Goal: Information Seeking & Learning: Learn about a topic

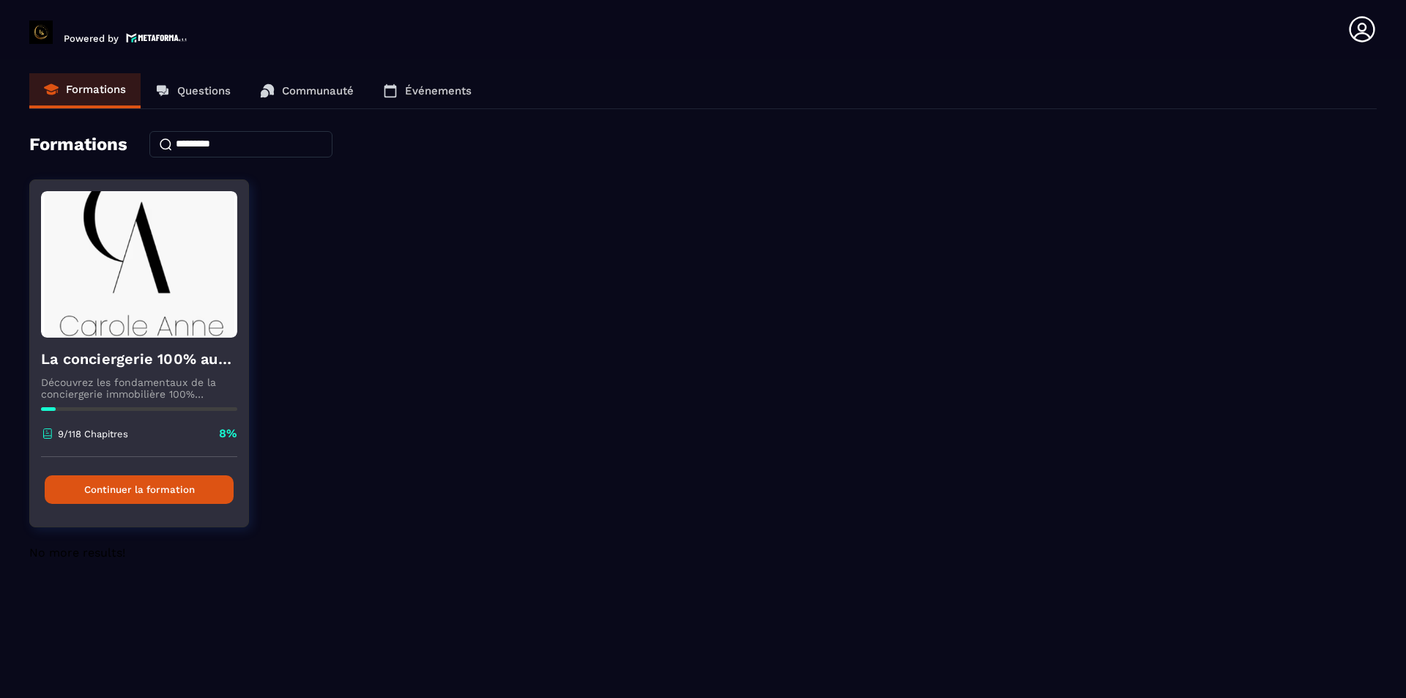
click at [129, 336] on img at bounding box center [139, 264] width 196 height 146
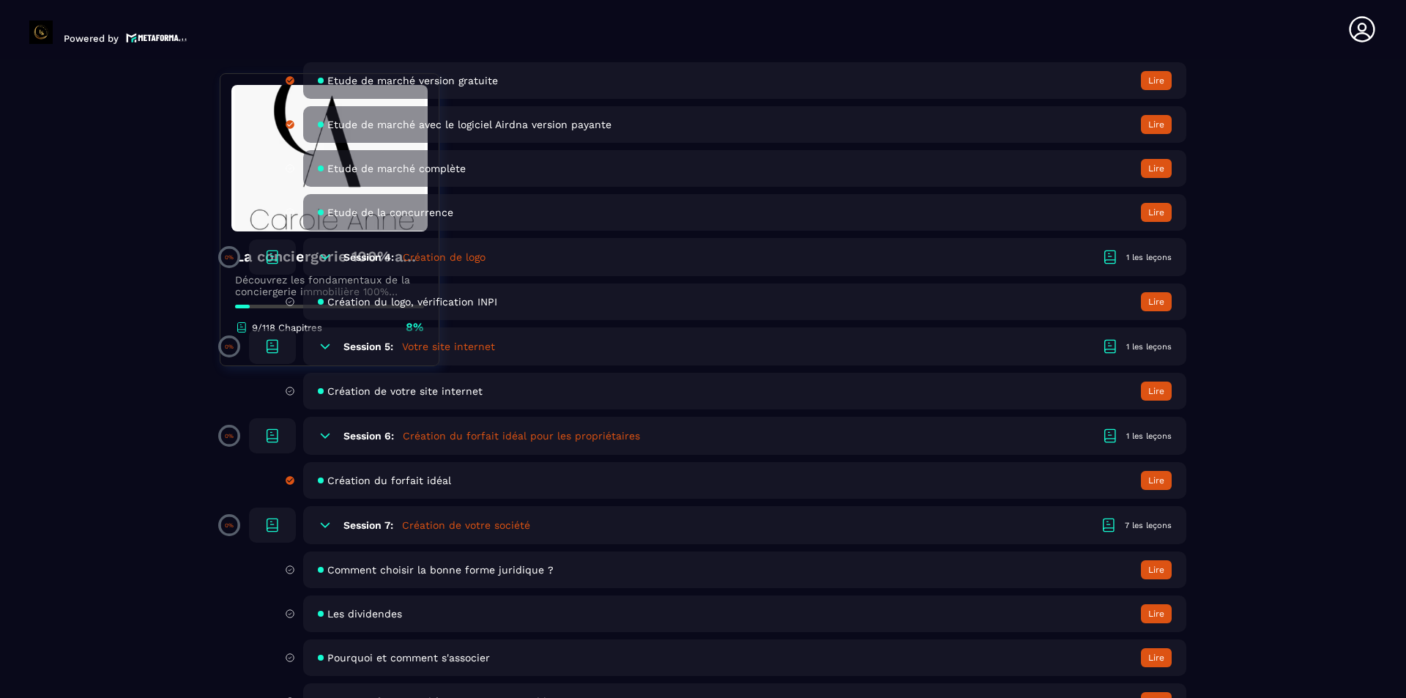
scroll to position [878, 0]
click at [633, 479] on div "Création du forfait idéal Lire" at bounding box center [744, 478] width 883 height 37
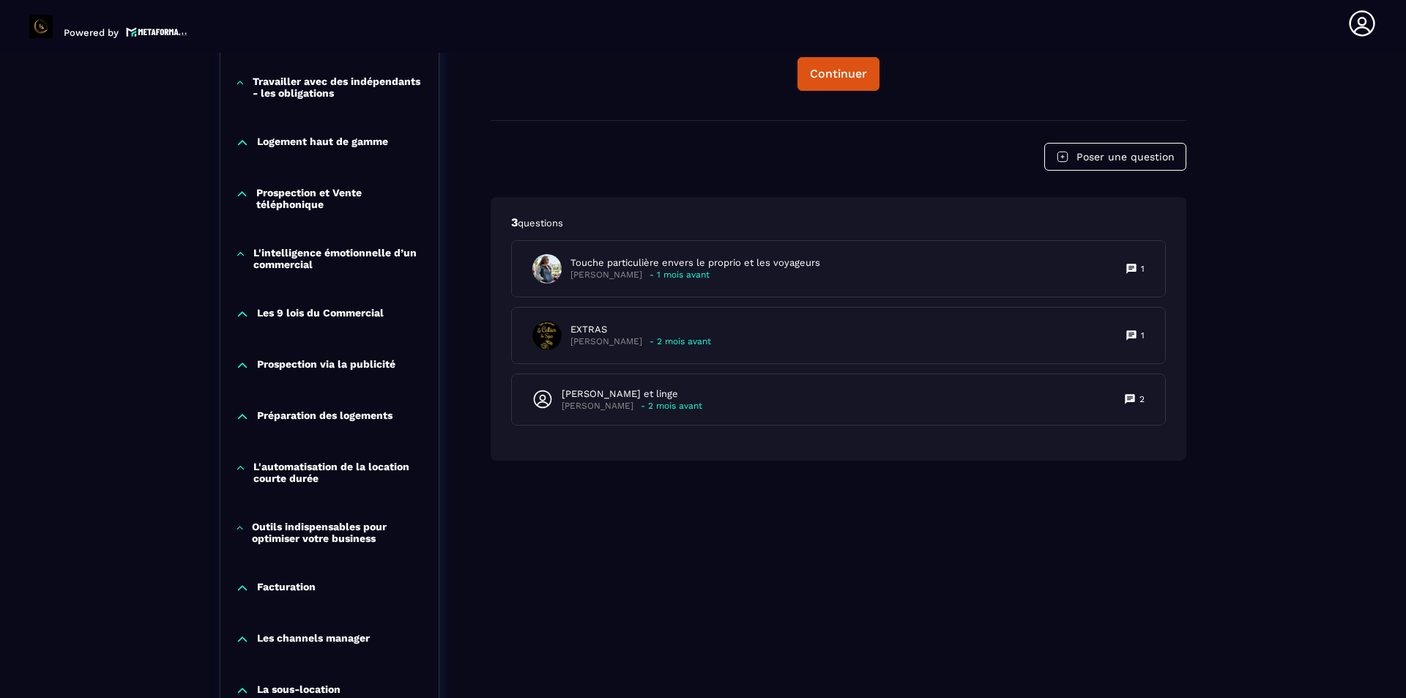
scroll to position [884, 0]
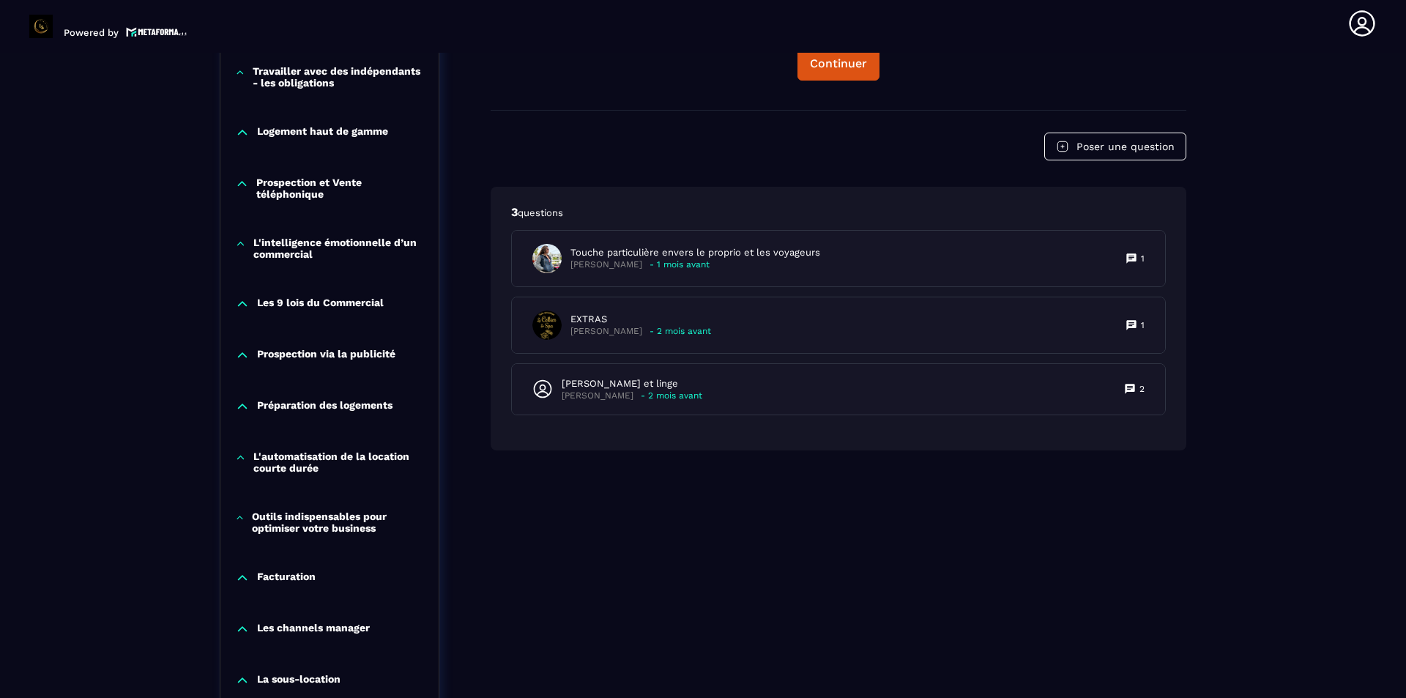
click at [327, 301] on p "Les 9 lois du Commercial" at bounding box center [320, 303] width 127 height 15
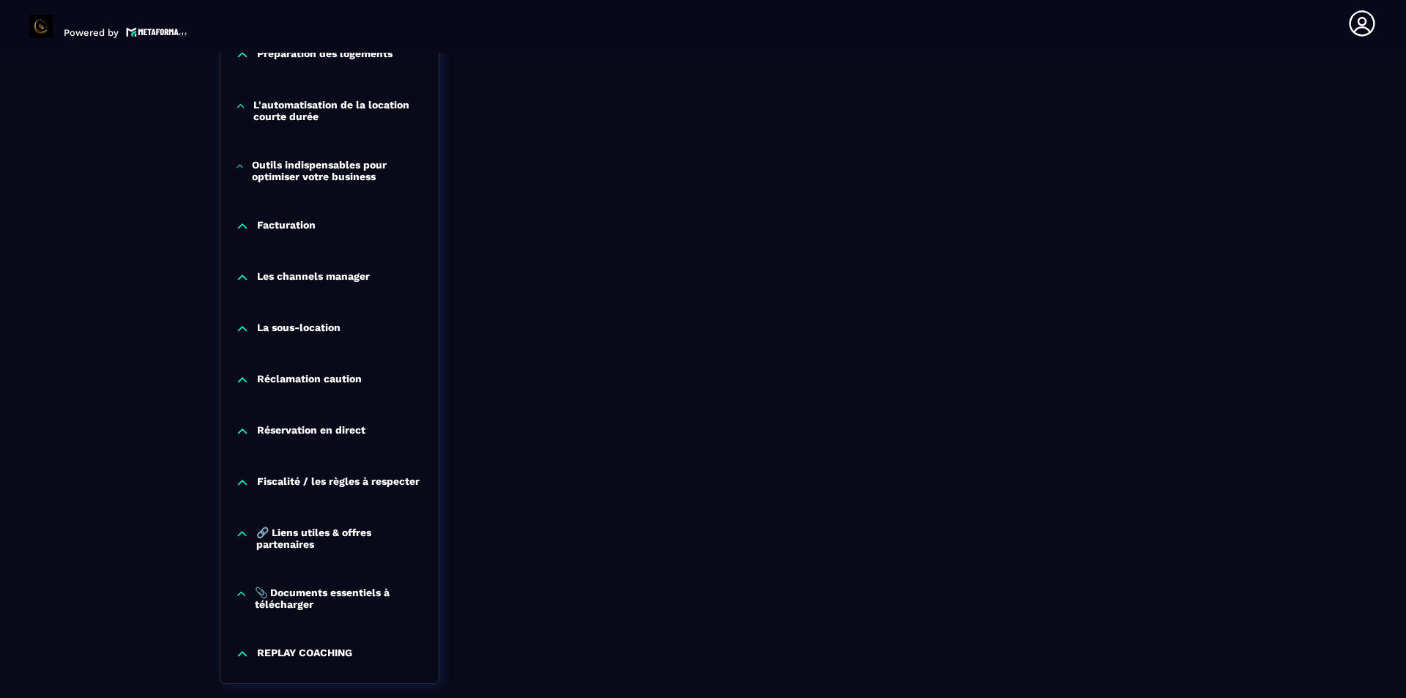
scroll to position [1470, 0]
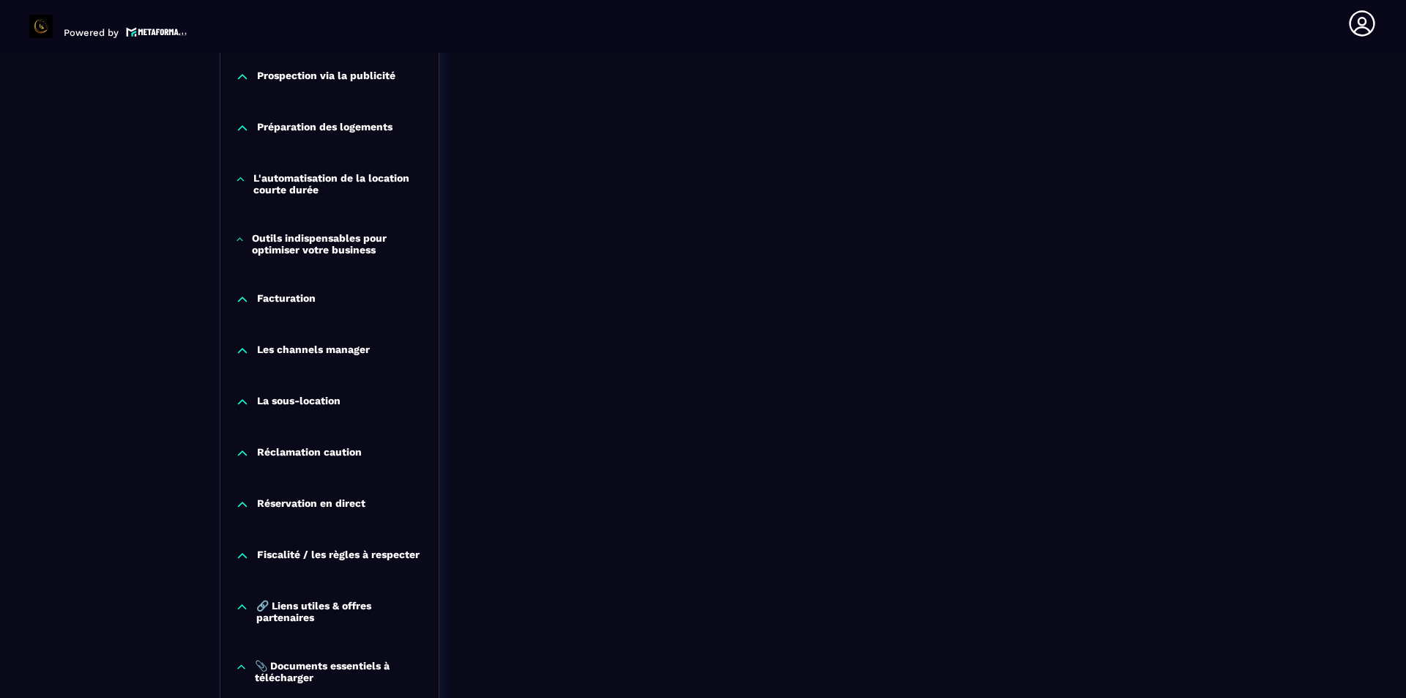
click at [346, 449] on p "Réclamation caution" at bounding box center [309, 453] width 105 height 15
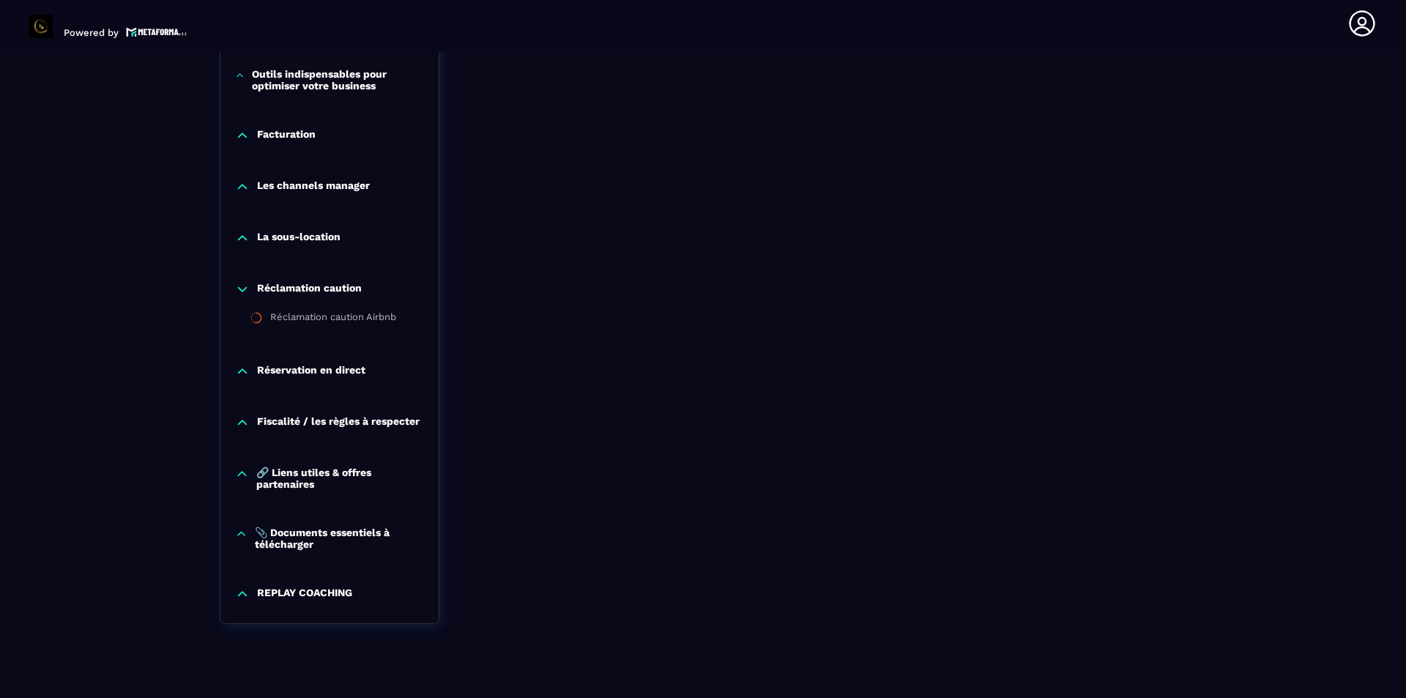
scroll to position [1656, 0]
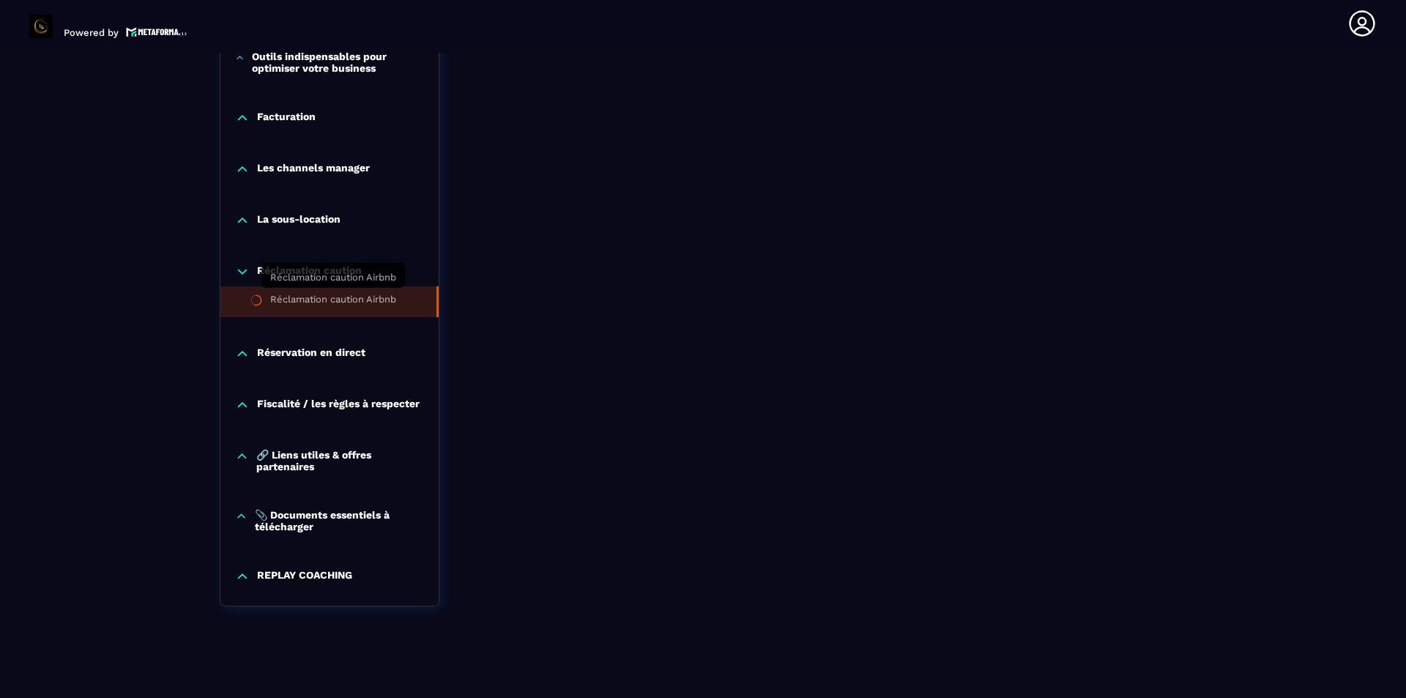
click at [370, 294] on div "Réclamation caution Airbnb" at bounding box center [333, 302] width 126 height 16
click at [367, 406] on p "Fiscalité / les règles à respecter" at bounding box center [338, 405] width 163 height 15
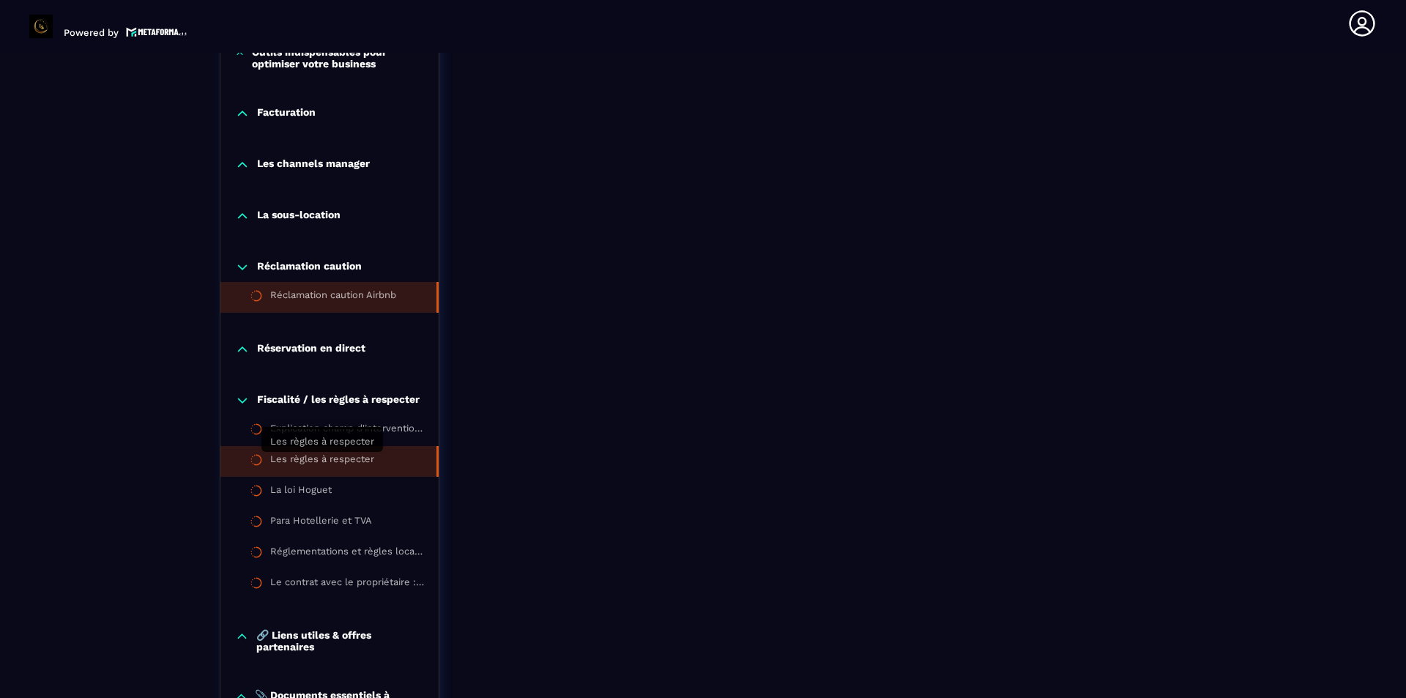
click at [372, 463] on div "Les règles à respecter" at bounding box center [322, 461] width 104 height 16
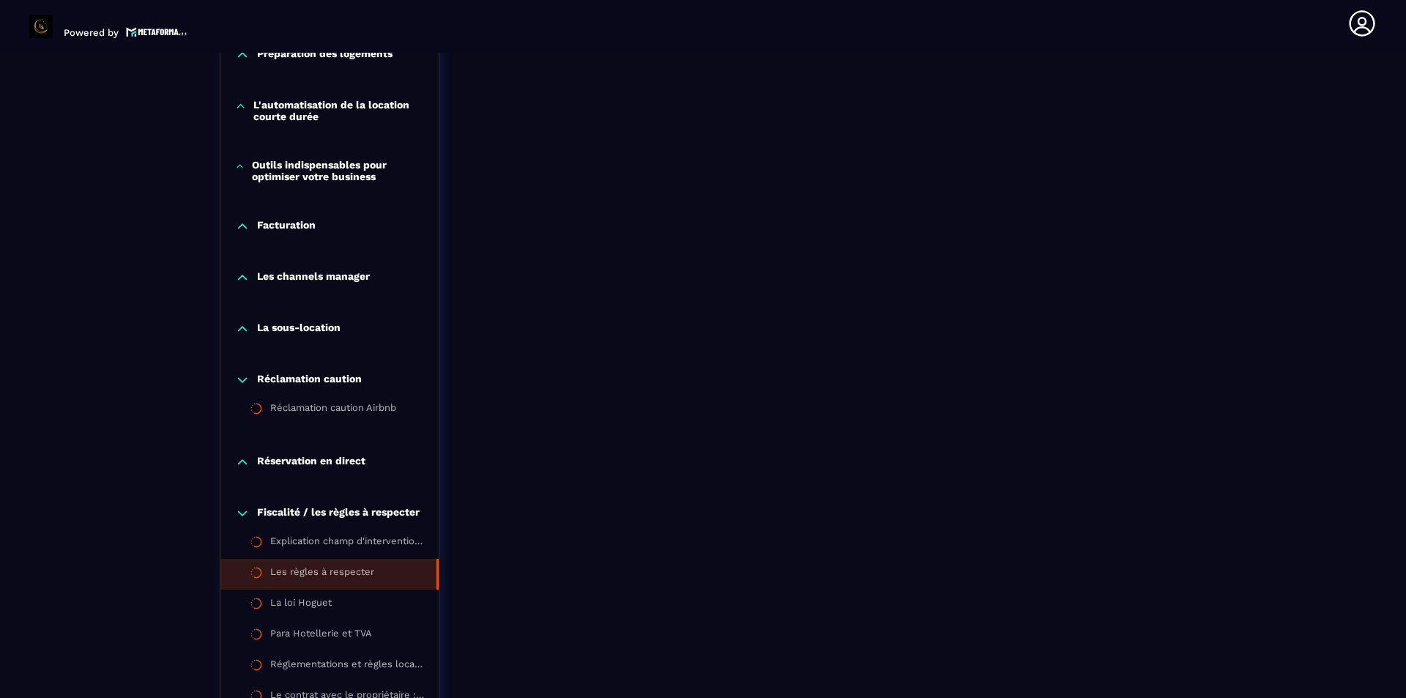
scroll to position [1840, 0]
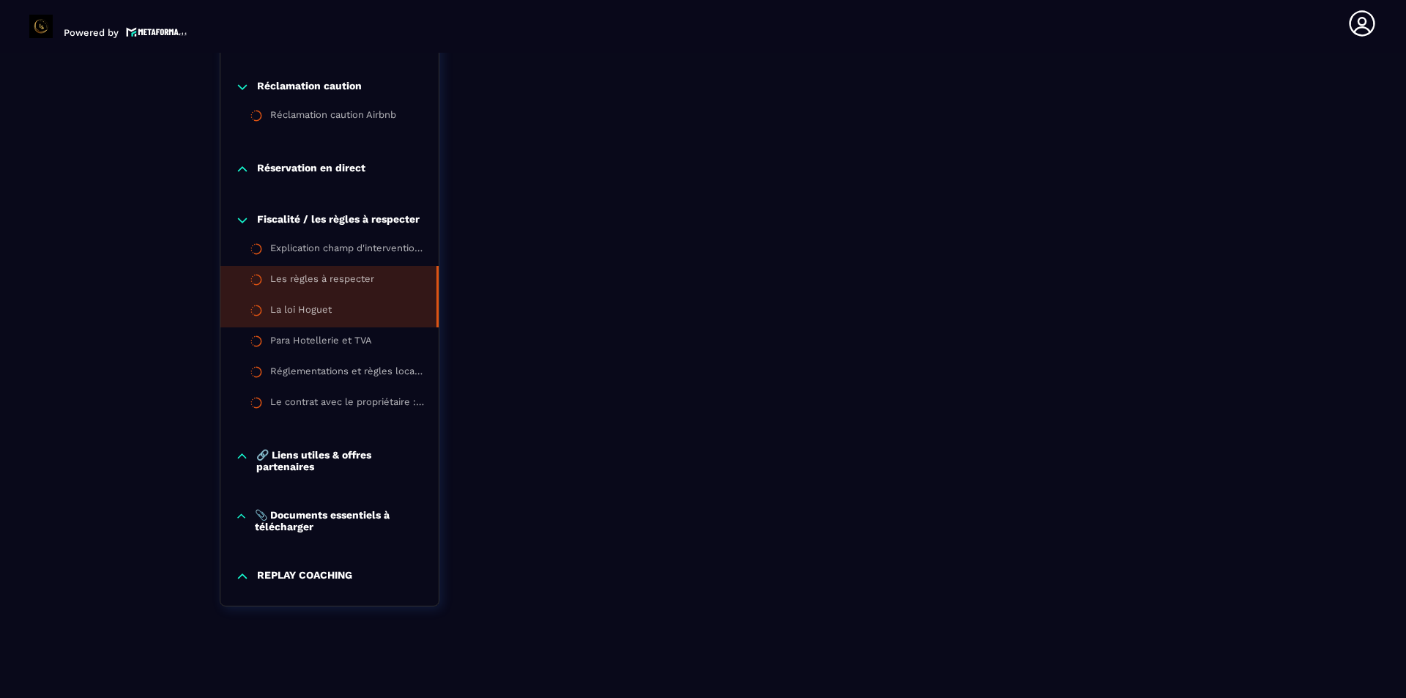
click at [363, 317] on li "La loi Hoguet" at bounding box center [329, 311] width 218 height 31
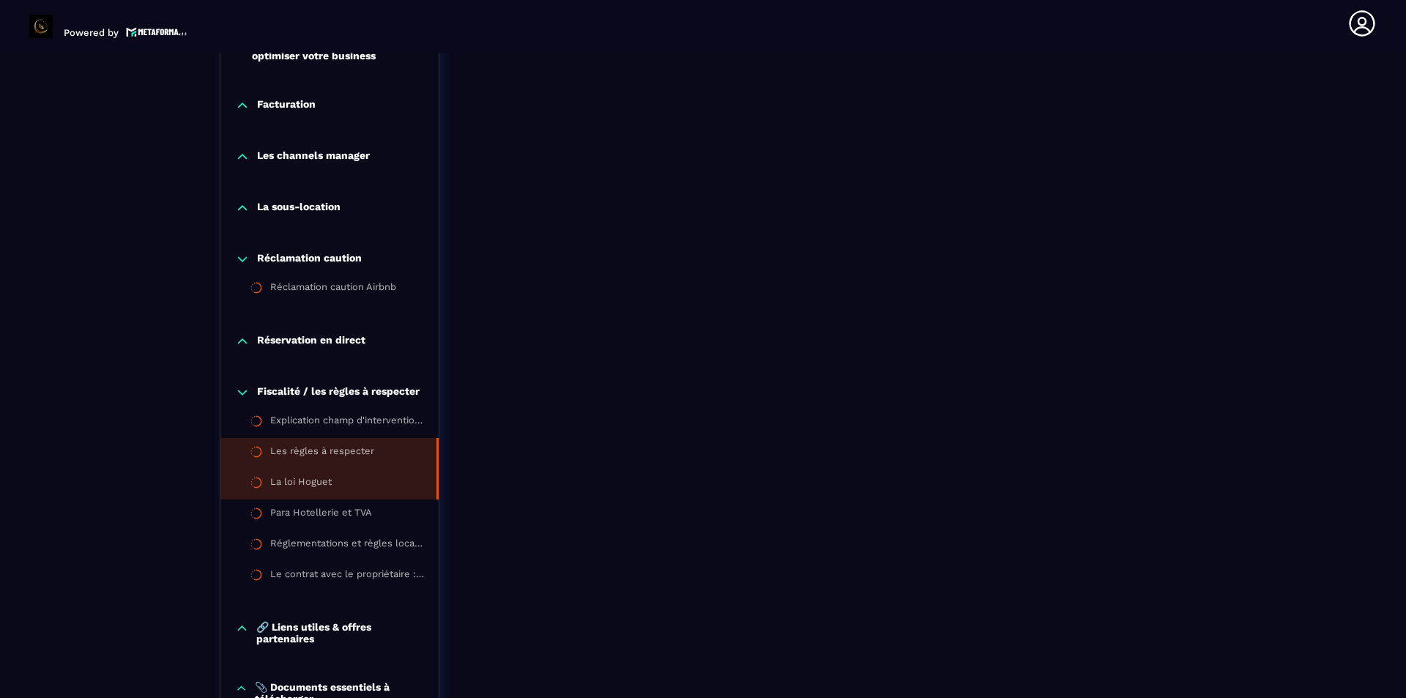
scroll to position [1690, 0]
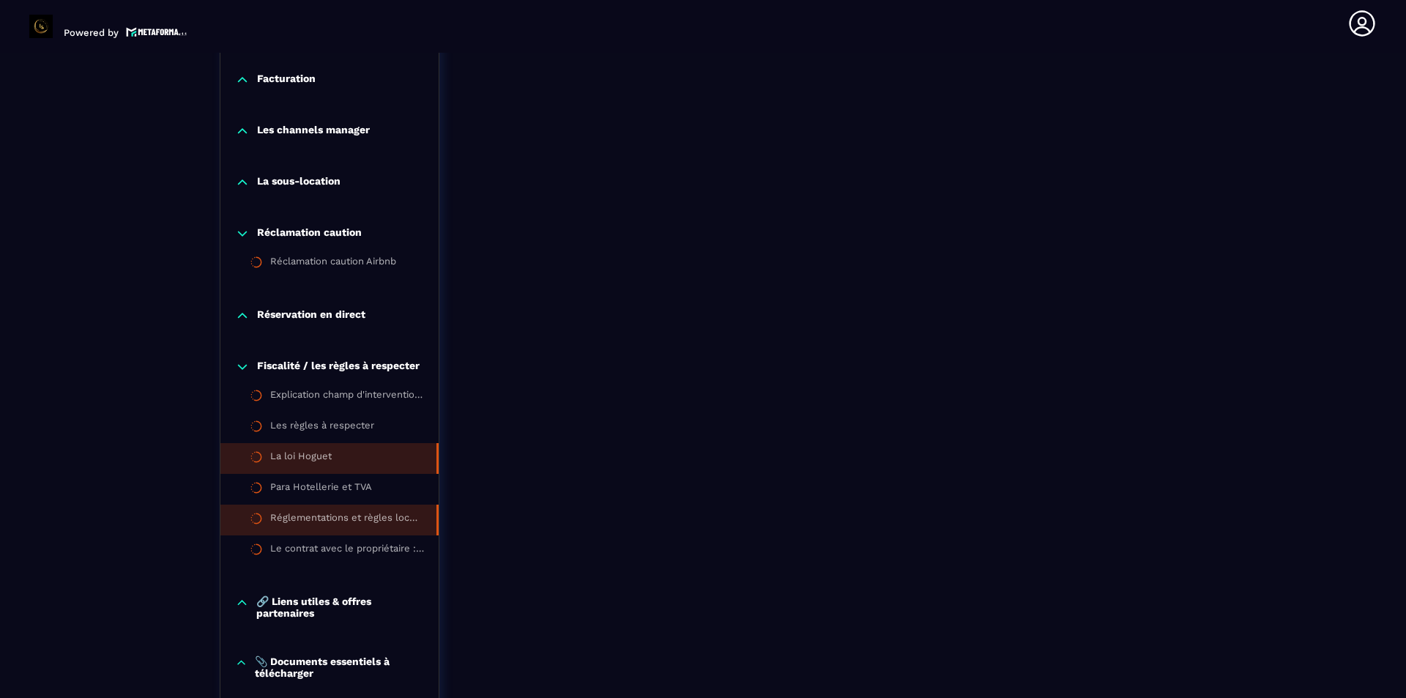
click at [406, 511] on li "Réglementations et règles locales" at bounding box center [329, 519] width 218 height 31
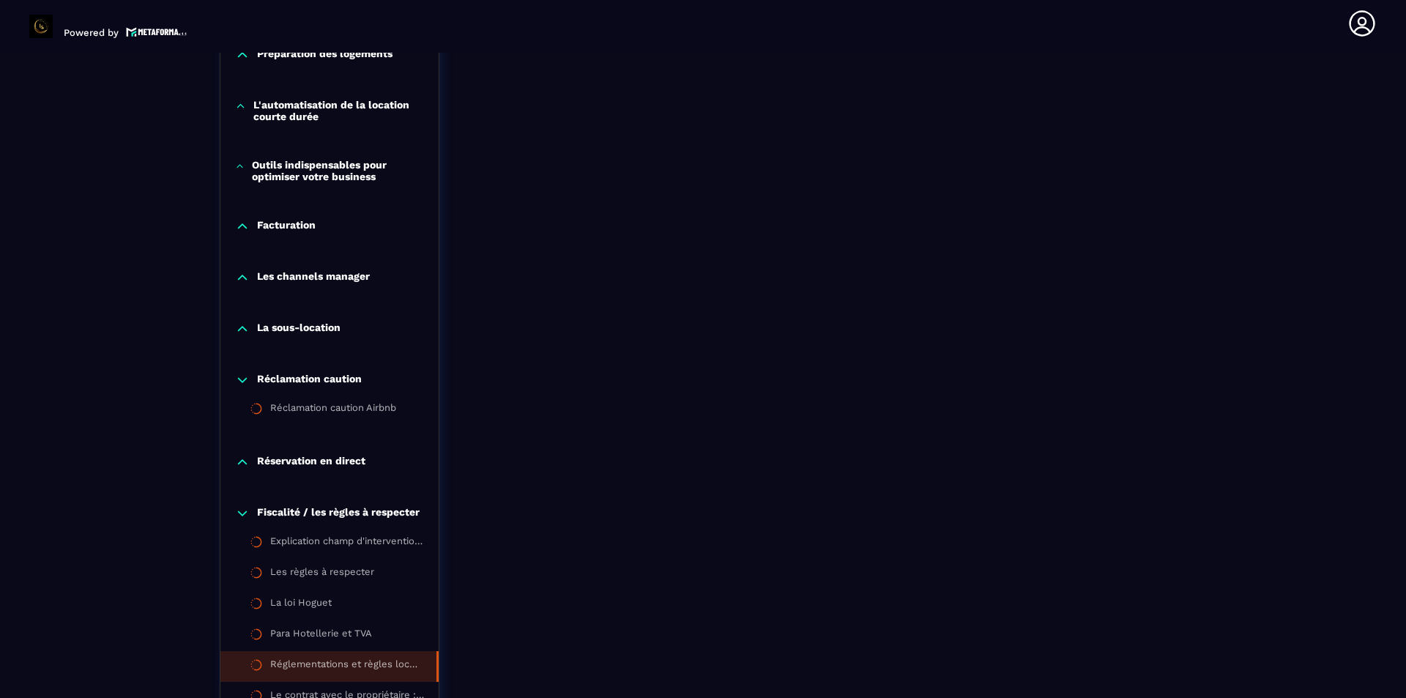
scroll to position [1840, 0]
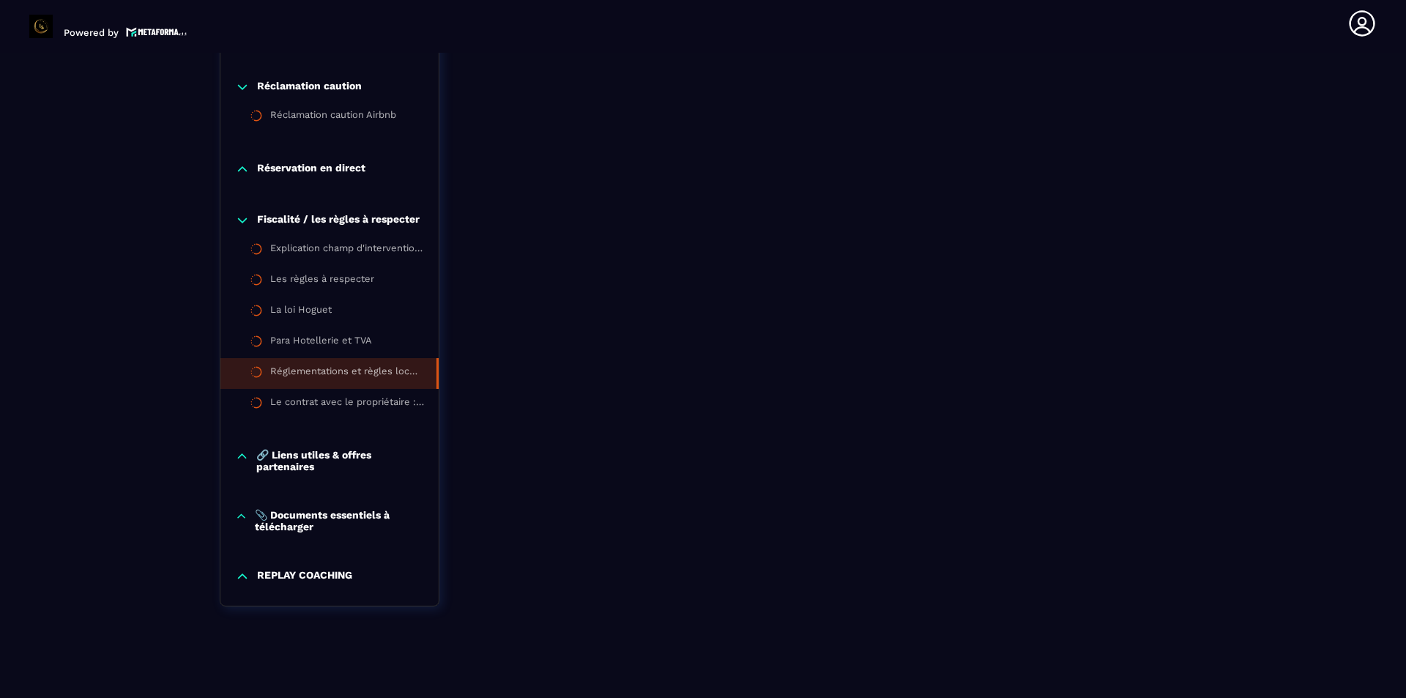
click at [388, 449] on p "🔗 Liens utiles & offres partenaires" at bounding box center [340, 460] width 168 height 23
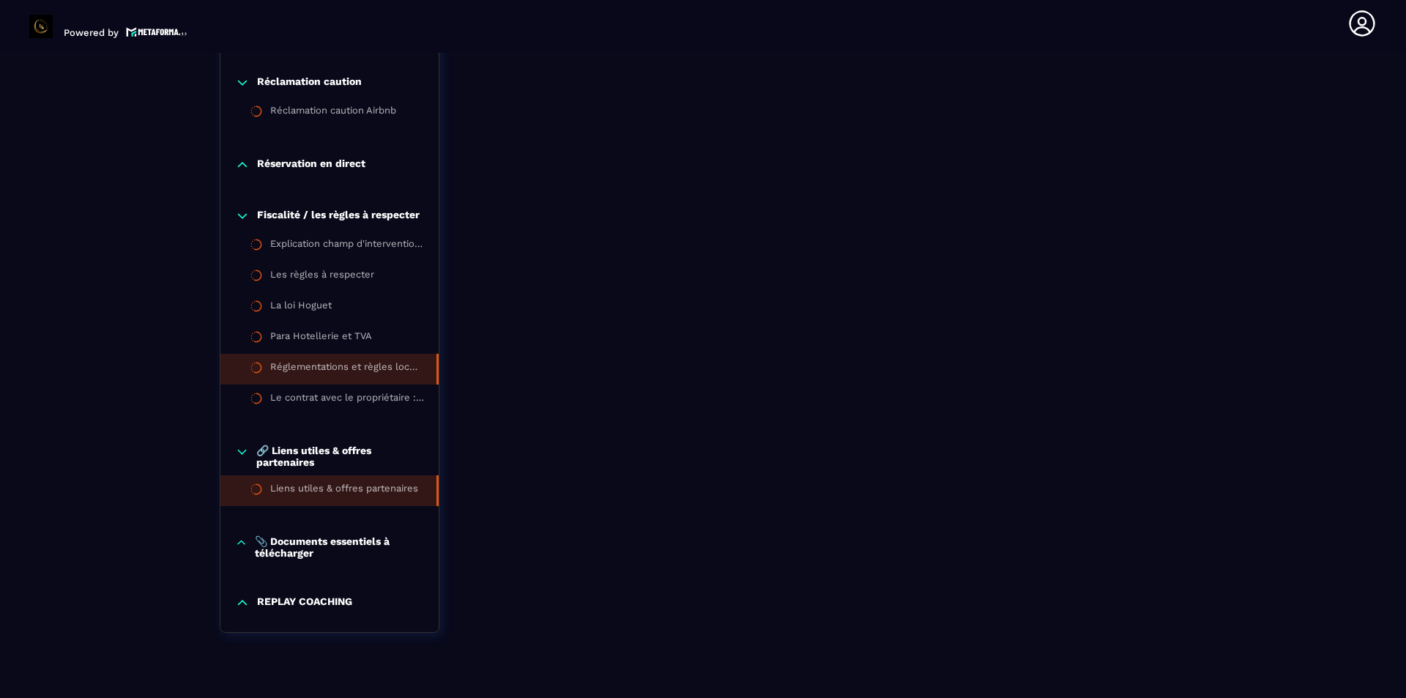
click at [370, 482] on li "Liens utiles & offres partenaires" at bounding box center [329, 490] width 218 height 31
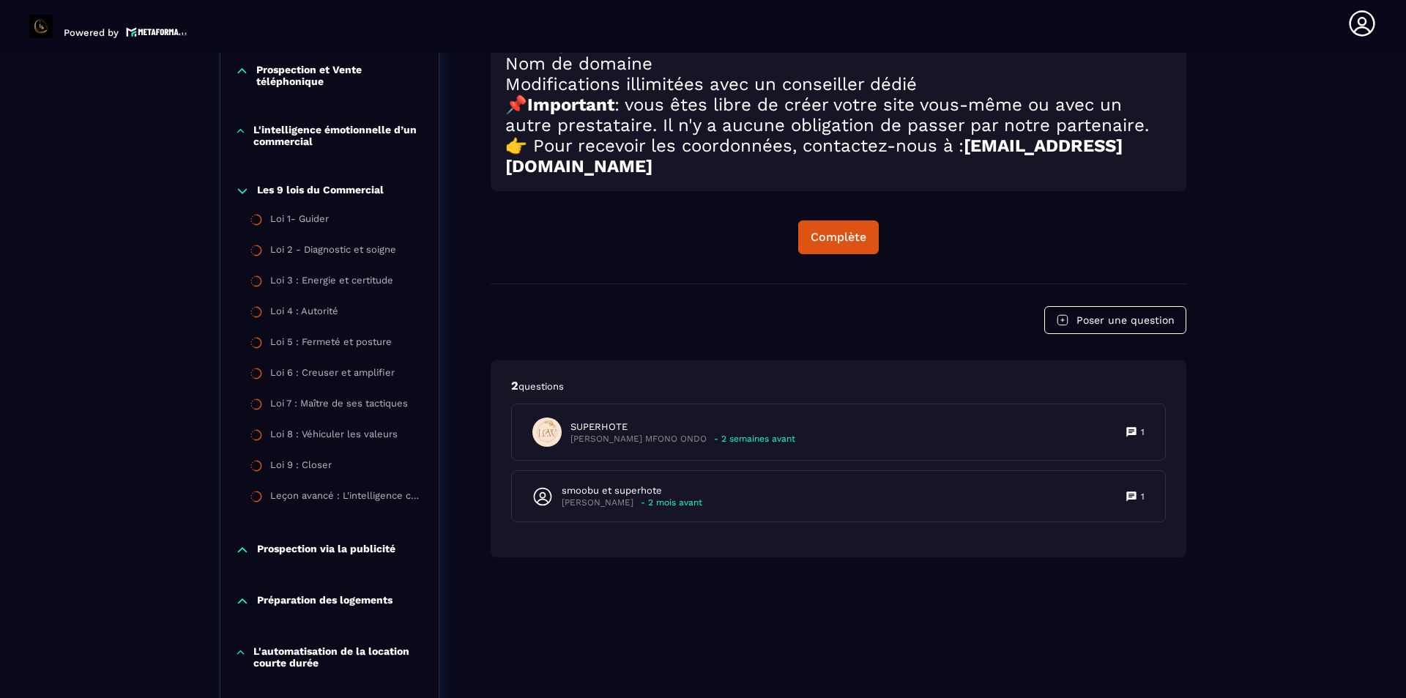
scroll to position [1031, 0]
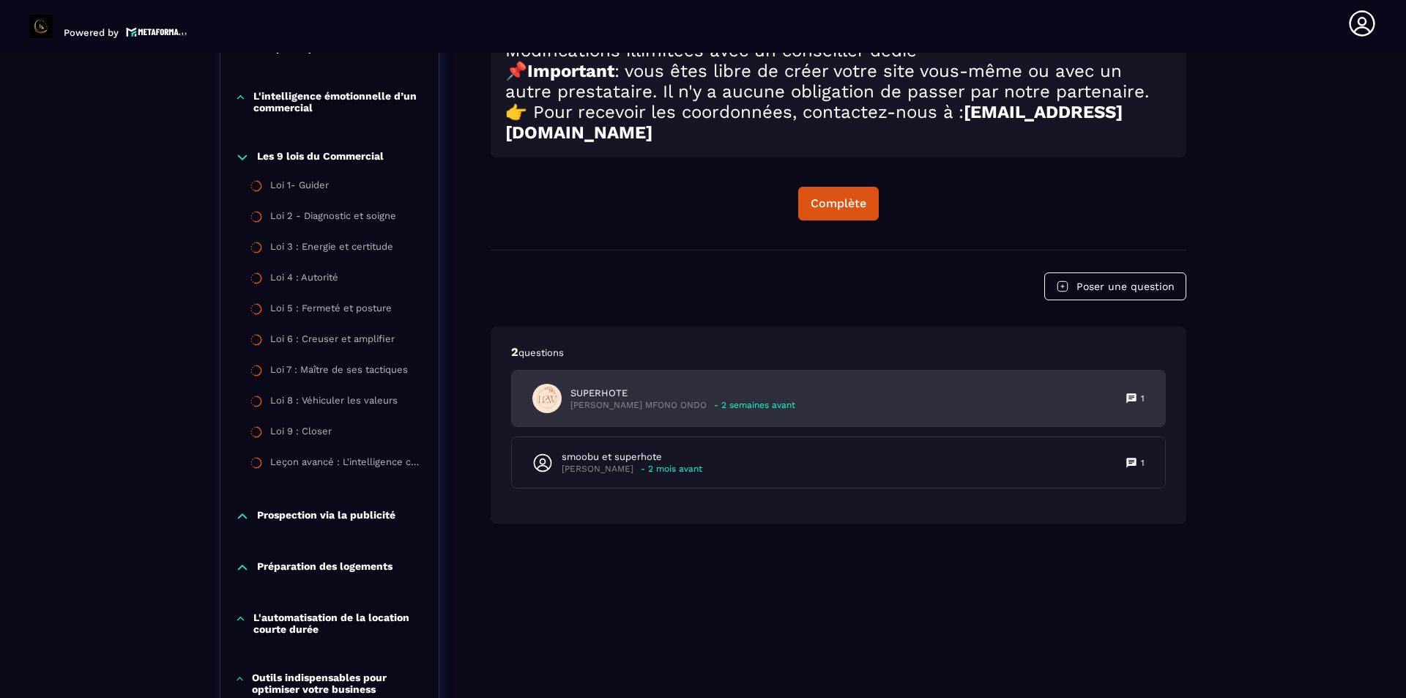
click at [657, 411] on p "[PERSON_NAME] MFONO ONDO" at bounding box center [638, 405] width 136 height 11
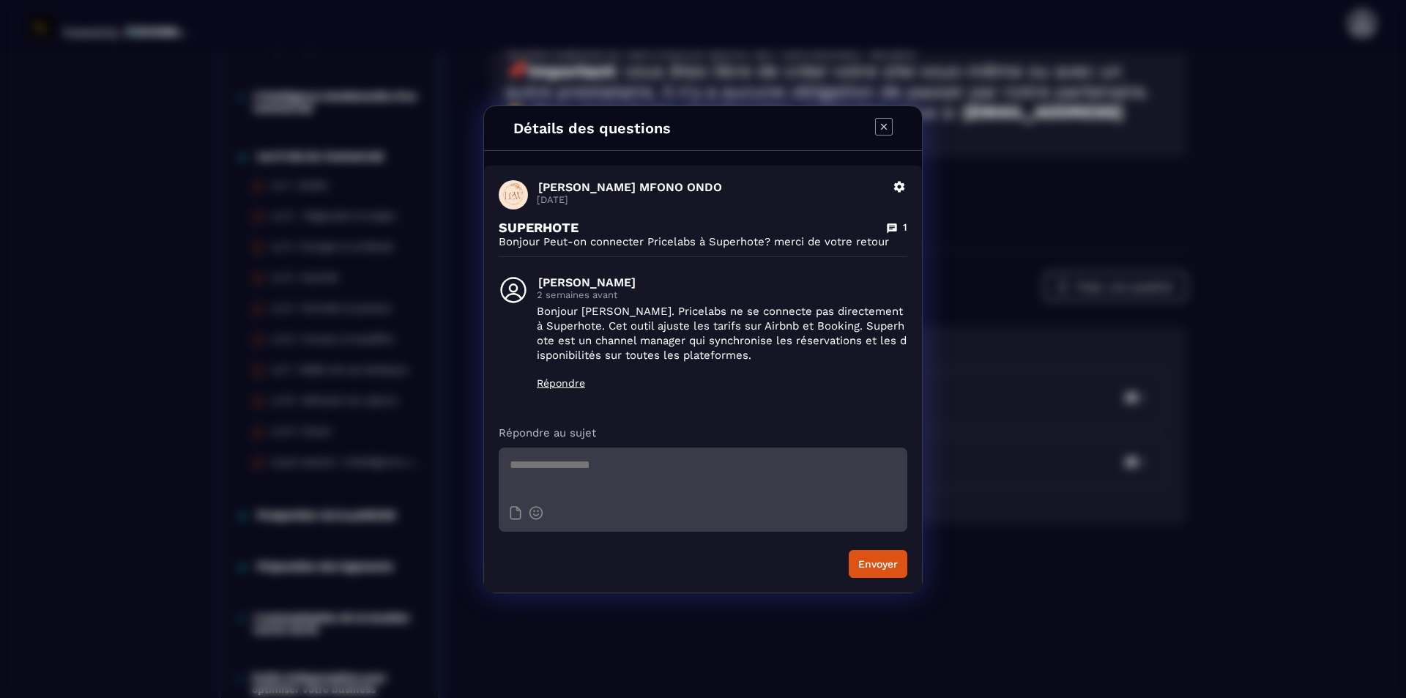
click at [881, 127] on icon "Modal window" at bounding box center [884, 127] width 18 height 18
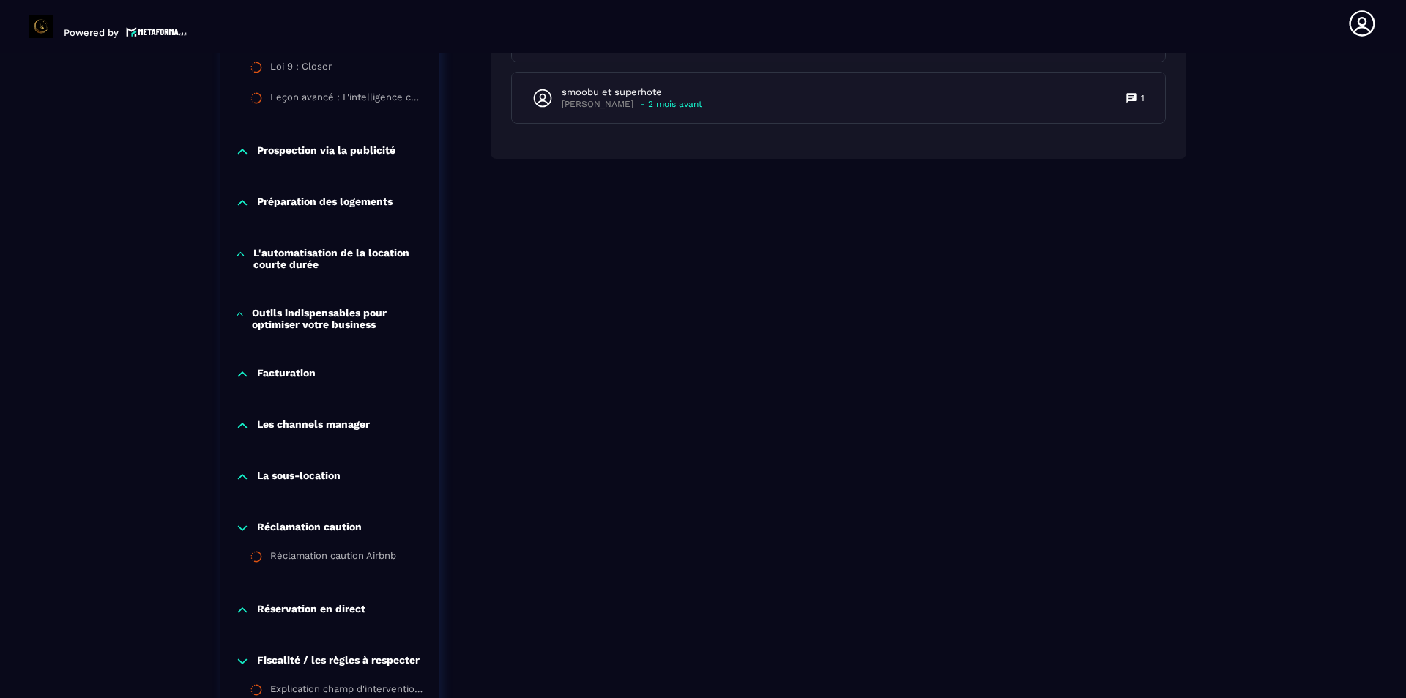
scroll to position [1397, 0]
click at [258, 413] on div "Les channels manager" at bounding box center [329, 427] width 218 height 51
click at [259, 421] on p "Les channels manager" at bounding box center [313, 424] width 113 height 15
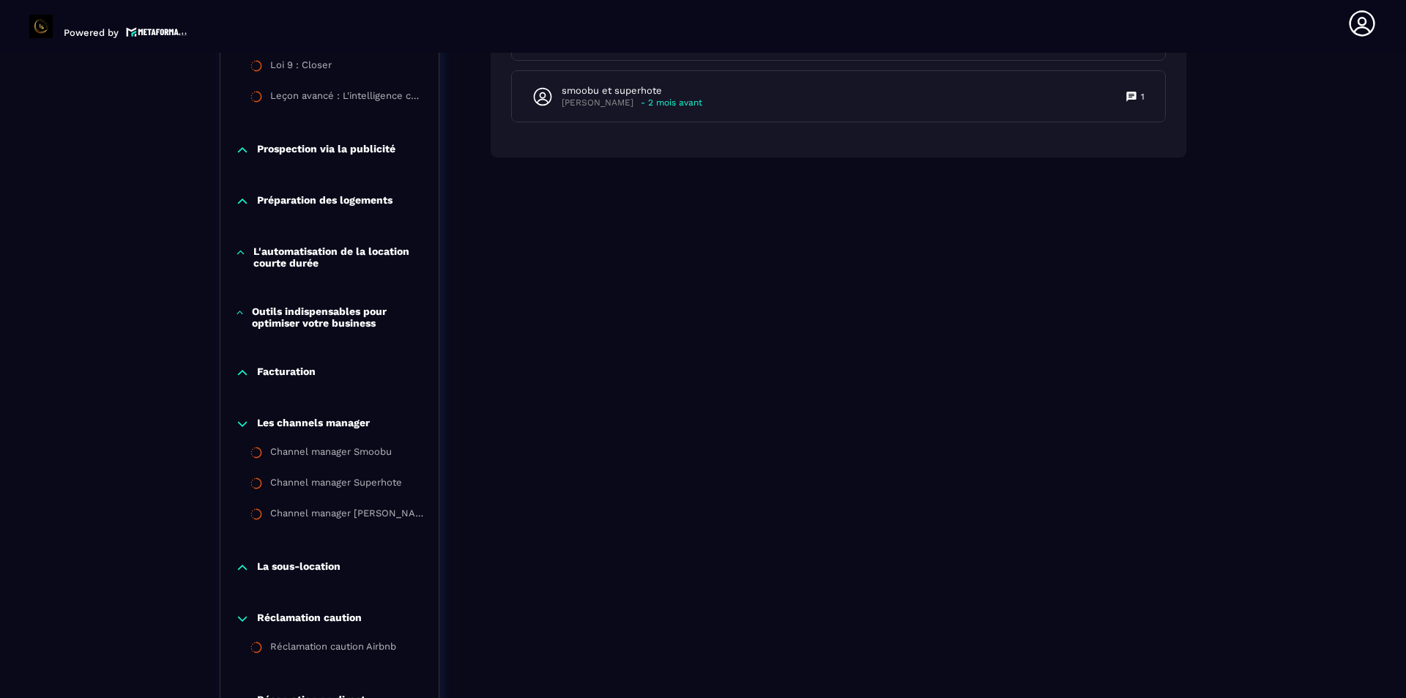
scroll to position [1470, 0]
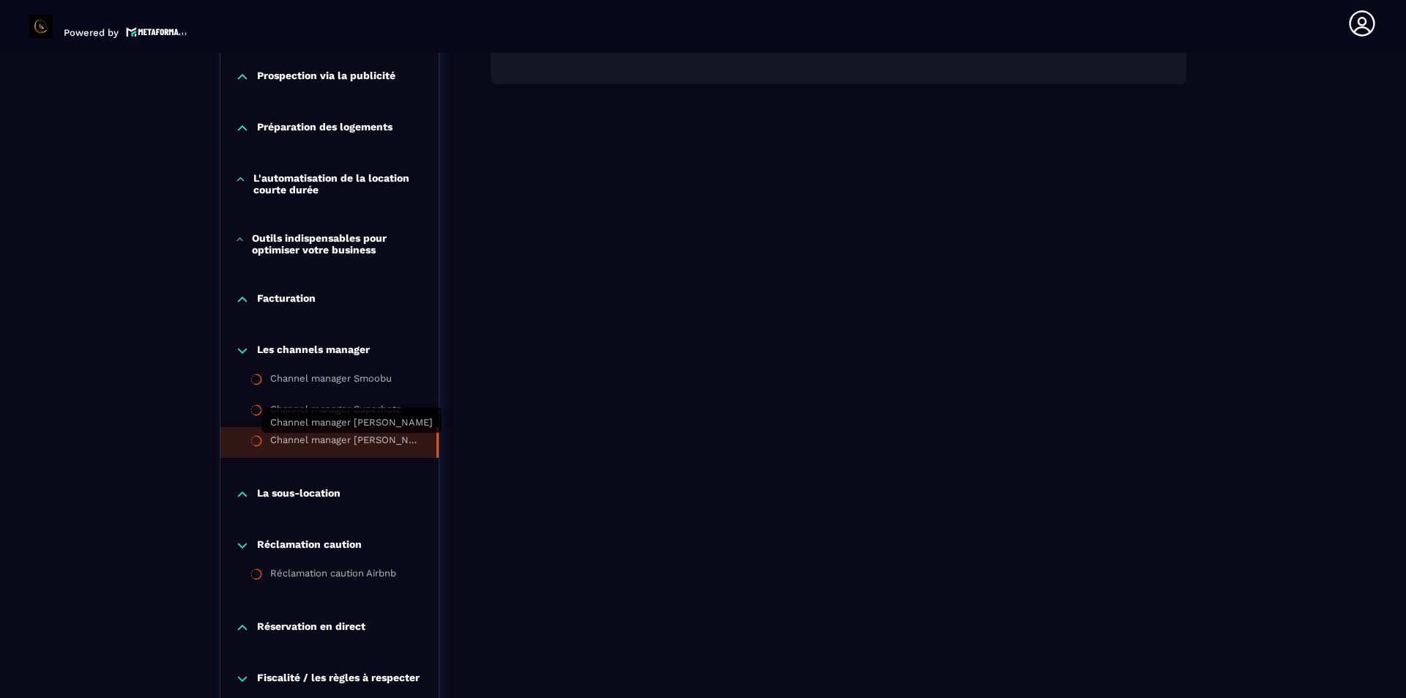
click at [270, 435] on div "Channel manager [PERSON_NAME]" at bounding box center [346, 442] width 152 height 16
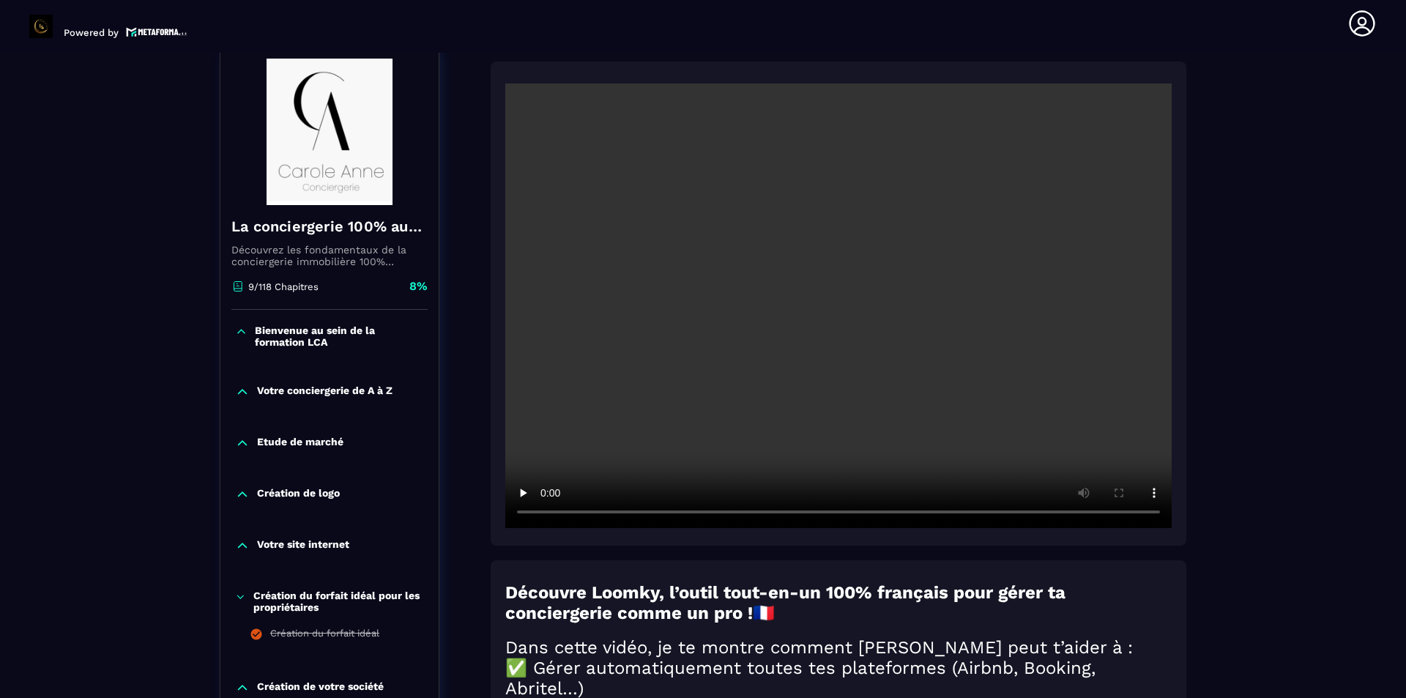
scroll to position [152, 0]
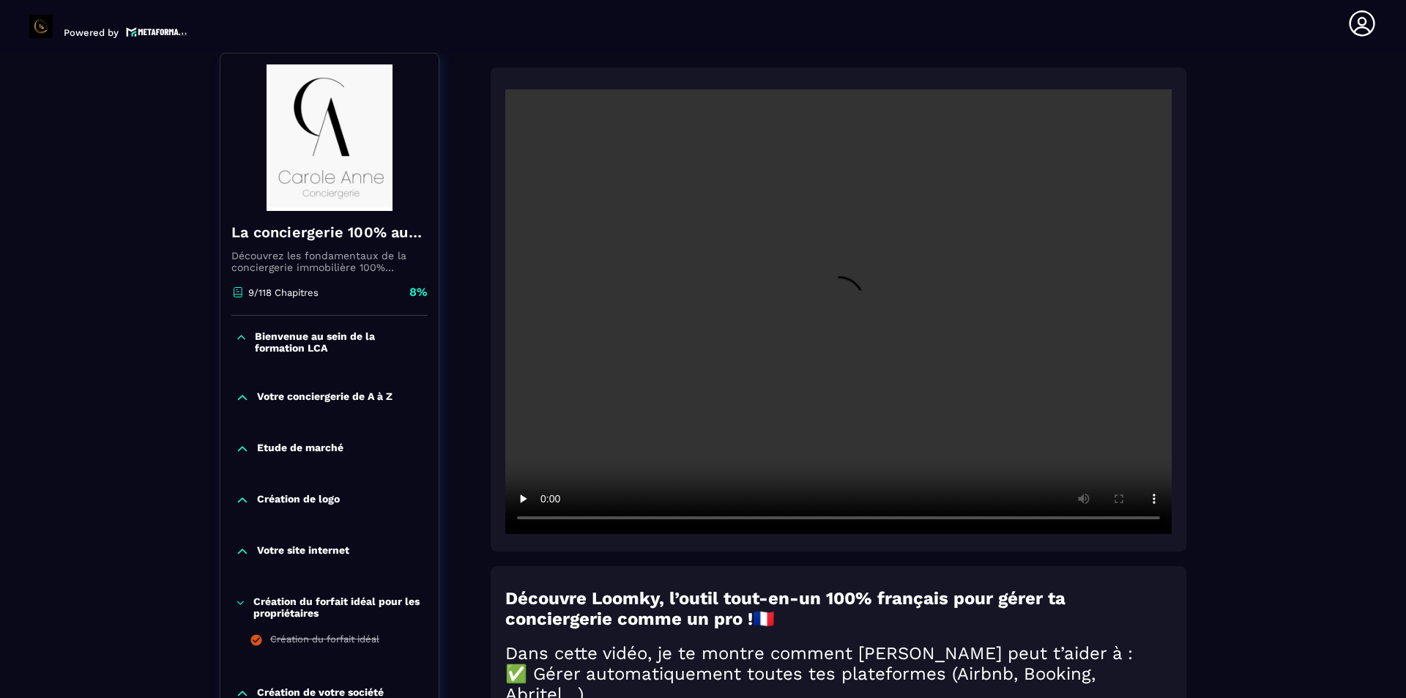
click at [714, 290] on video at bounding box center [838, 311] width 666 height 444
click at [746, 517] on video at bounding box center [838, 311] width 666 height 444
click at [920, 357] on video at bounding box center [838, 311] width 666 height 444
click at [889, 346] on video at bounding box center [838, 311] width 666 height 444
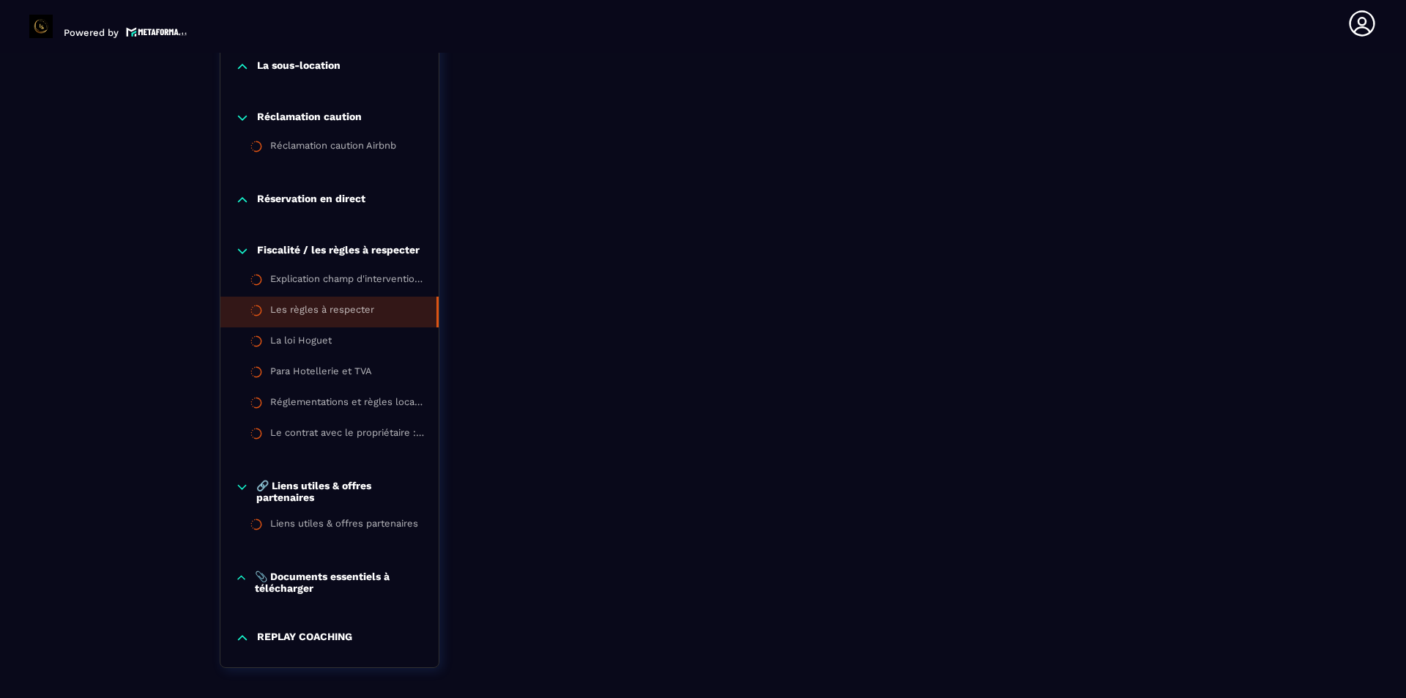
scroll to position [1963, 0]
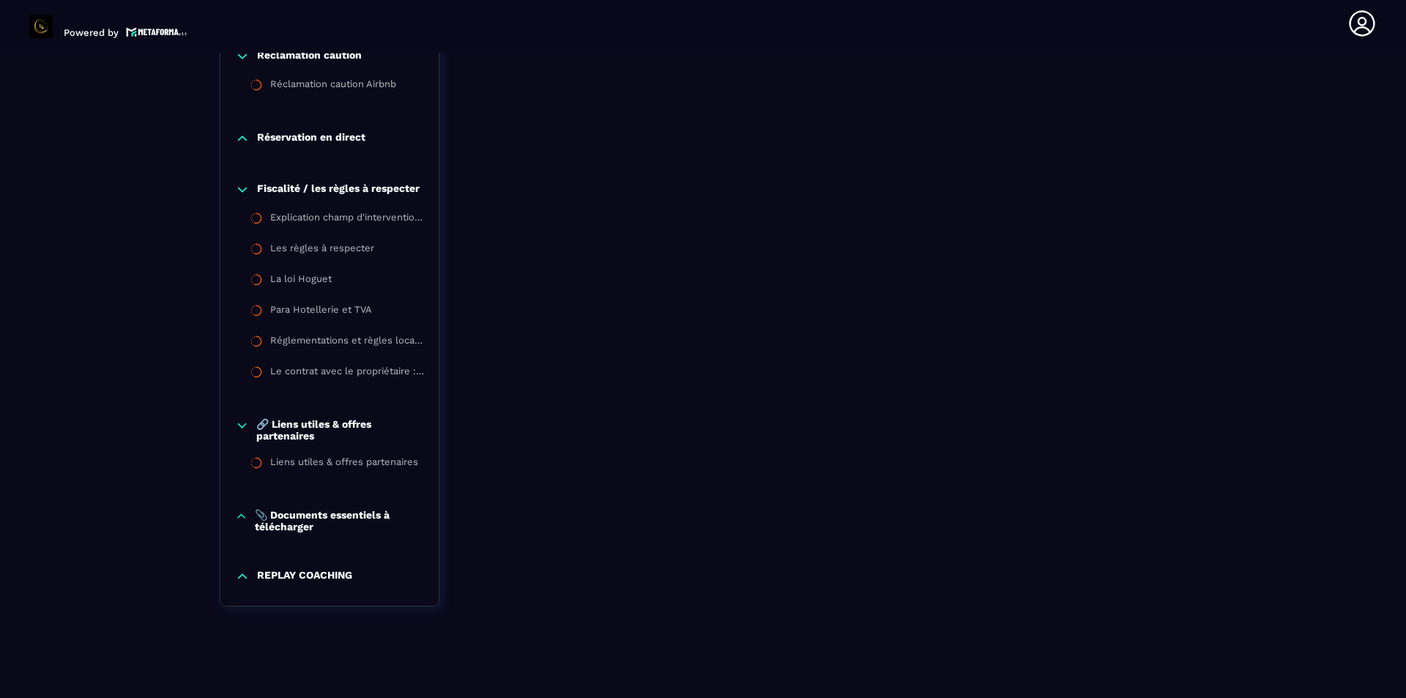
click at [357, 519] on p "📎 Documents essentiels à télécharger" at bounding box center [339, 520] width 169 height 23
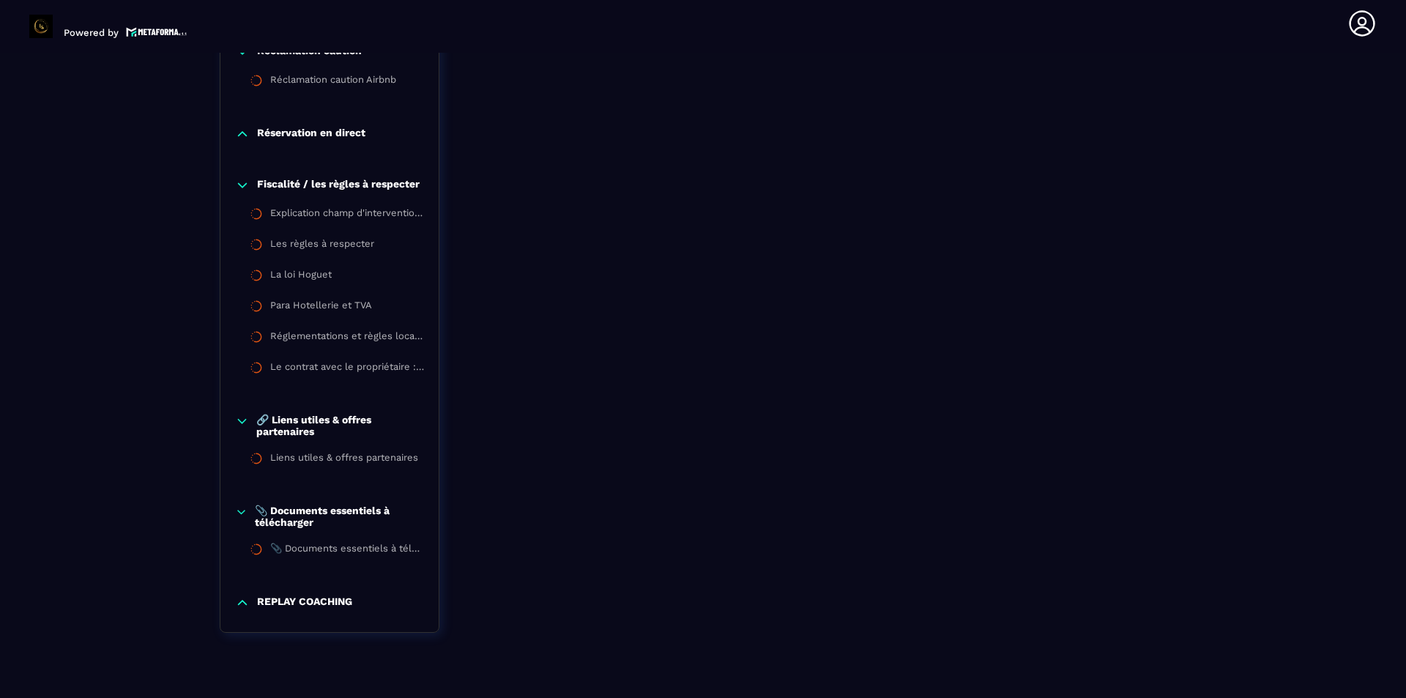
click at [318, 610] on p "REPLAY COACHING" at bounding box center [304, 602] width 95 height 15
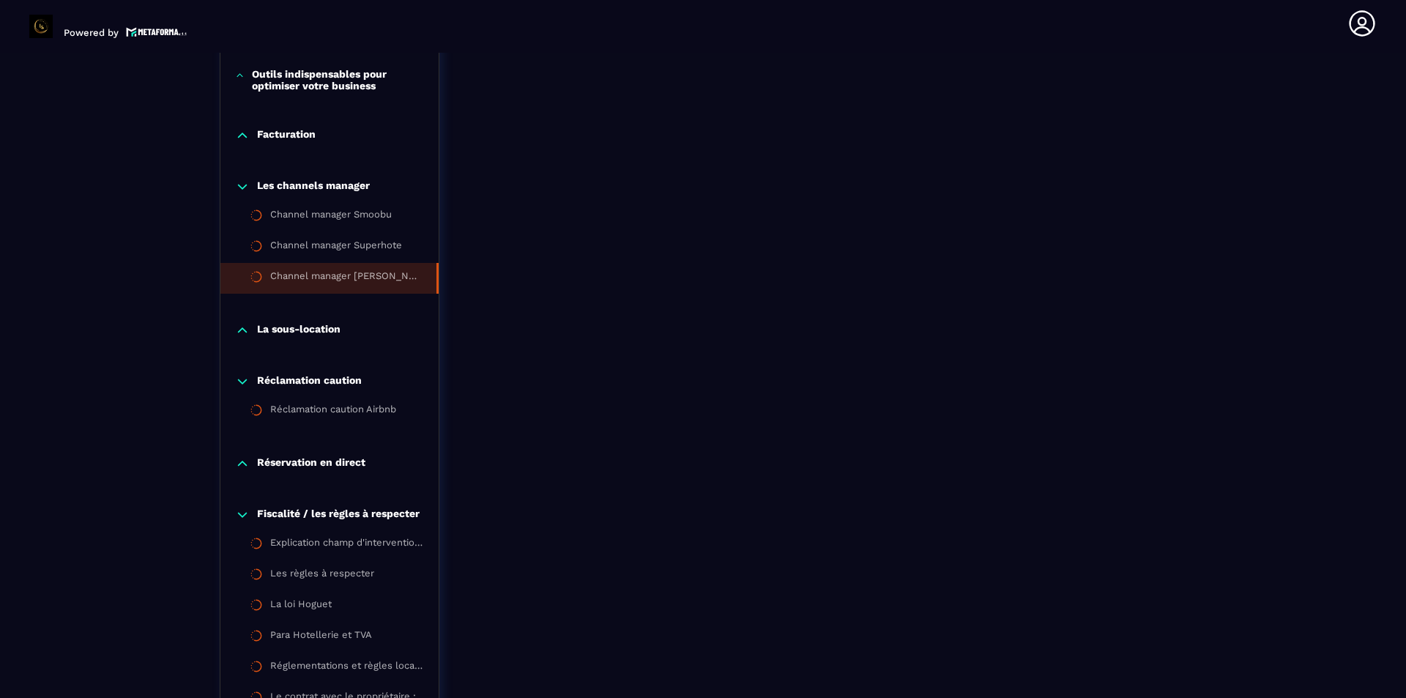
scroll to position [1597, 0]
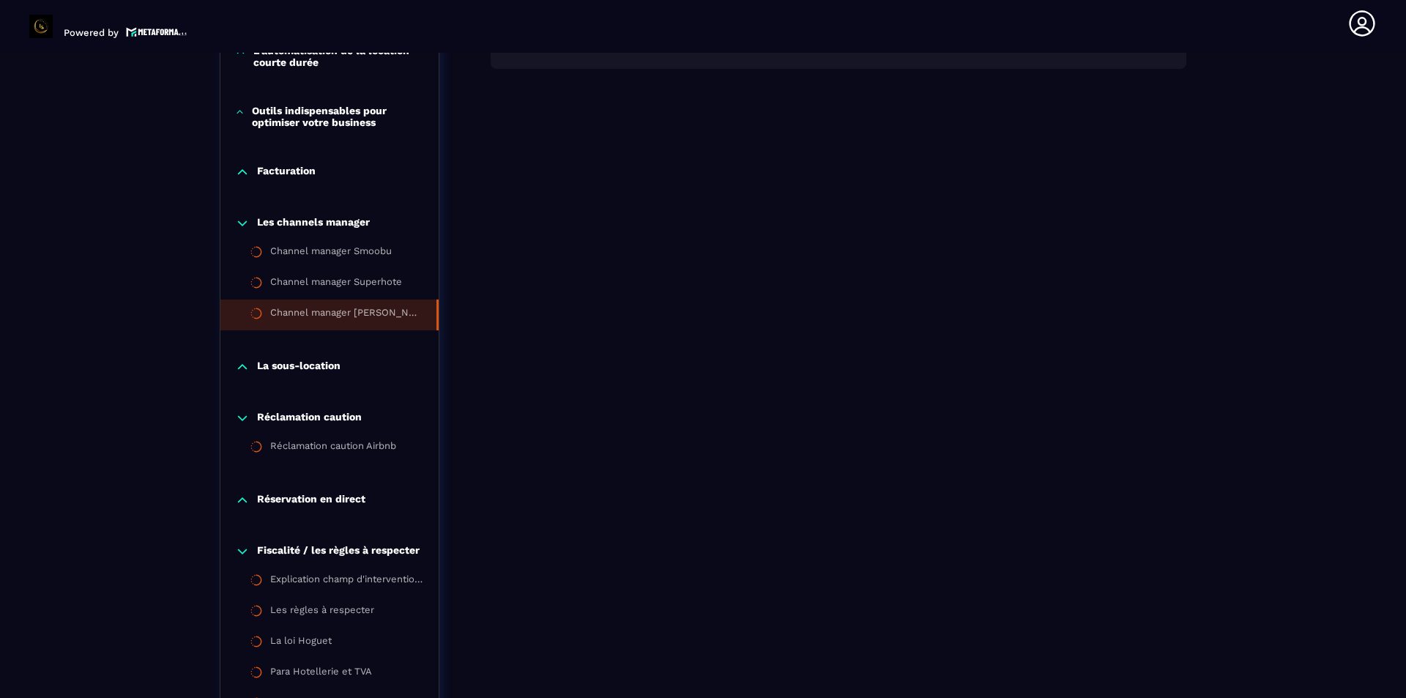
click at [359, 504] on p "Réservation en direct" at bounding box center [311, 500] width 108 height 15
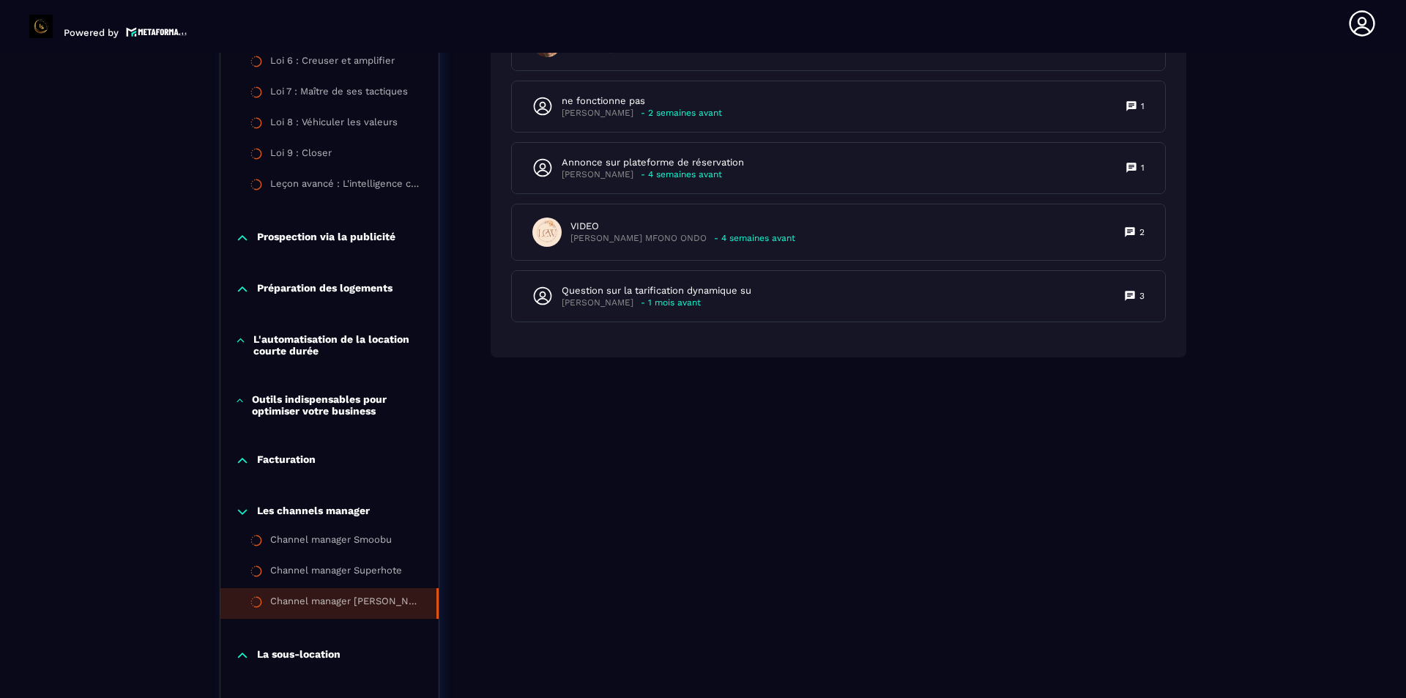
scroll to position [1305, 0]
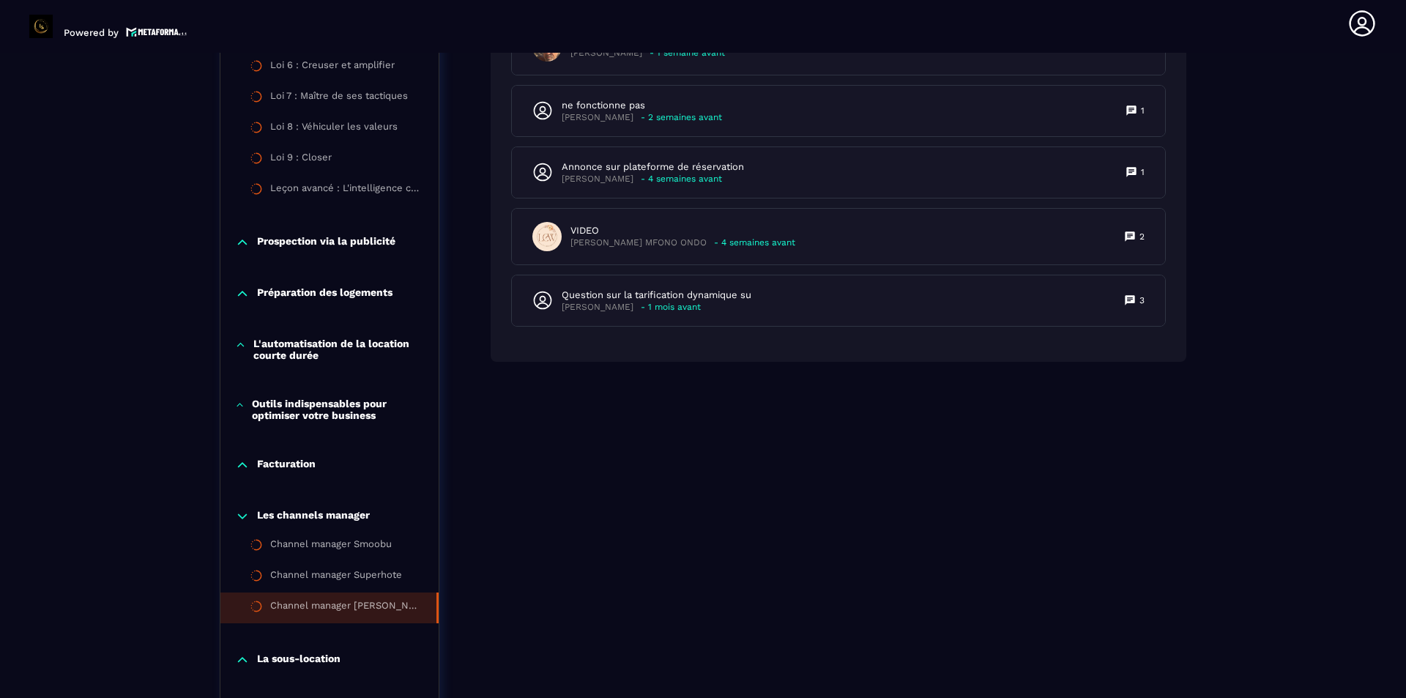
click at [277, 406] on p "Outils indispensables pour optimiser votre business" at bounding box center [338, 409] width 172 height 23
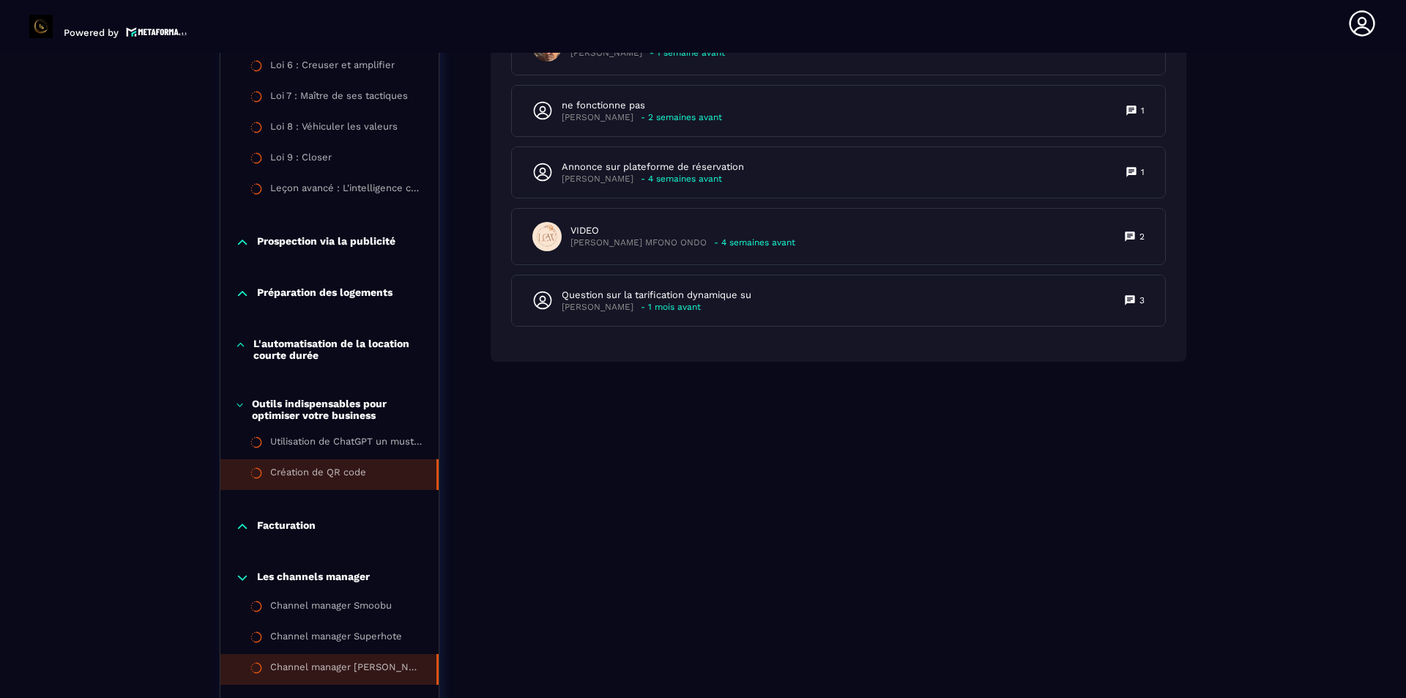
click at [308, 470] on div "Création de QR code" at bounding box center [318, 474] width 96 height 16
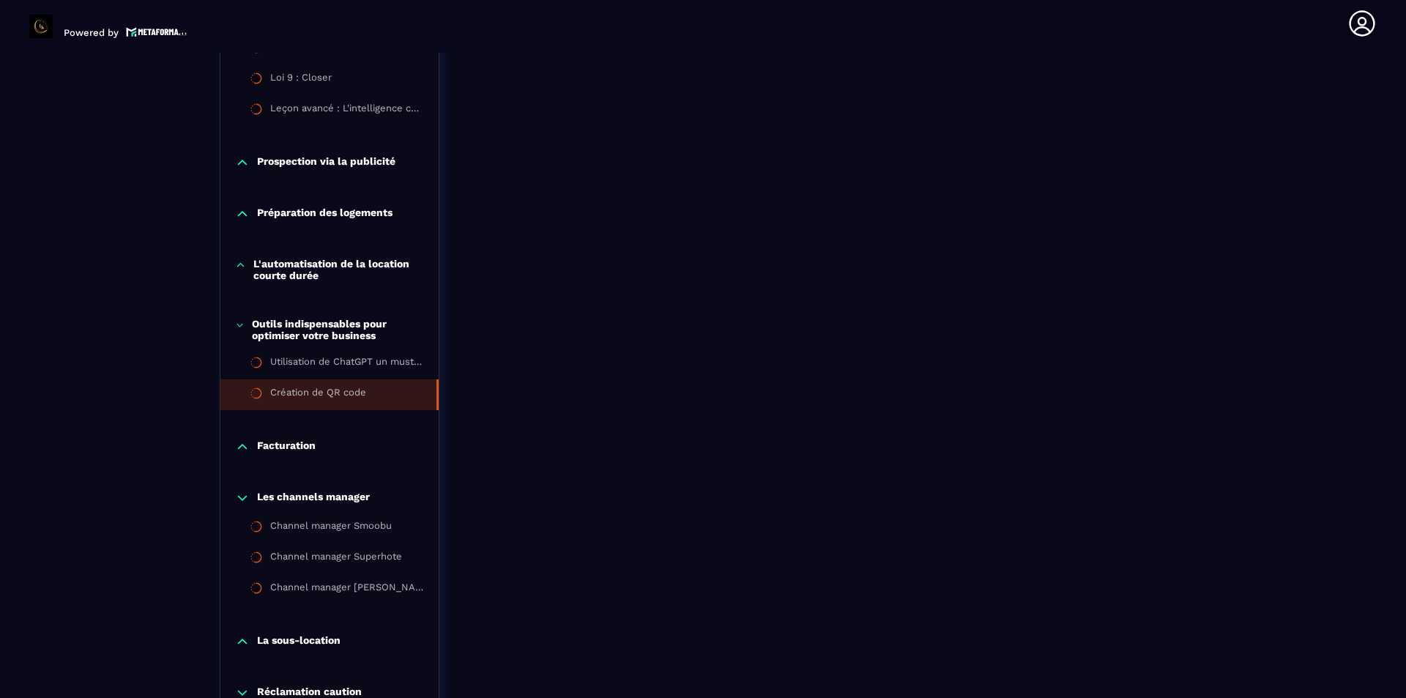
scroll to position [1470, 0]
